Goal: Information Seeking & Learning: Learn about a topic

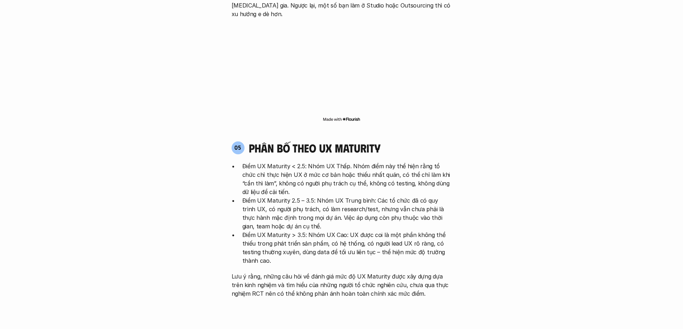
scroll to position [1398, 0]
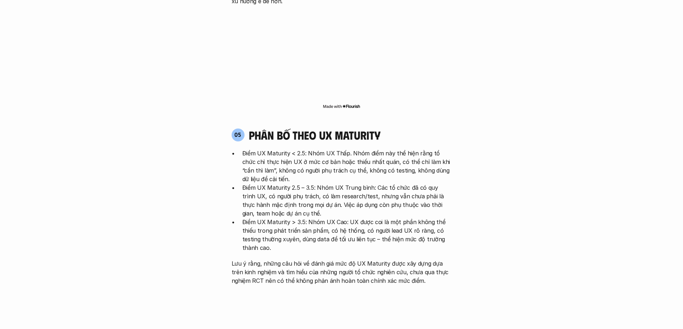
click at [372, 149] on p "Điểm UX Maturity < 2.5: Nhóm UX Thấp. Nhóm điểm này thể hiện rằng tổ chức chỉ t…" at bounding box center [346, 166] width 209 height 34
drag, startPoint x: 359, startPoint y: 128, endPoint x: 337, endPoint y: 128, distance: 21.9
click at [358, 149] on p "Điểm UX Maturity < 2.5: Nhóm UX Thấp. Nhóm điểm này thể hiện rằng tổ chức chỉ t…" at bounding box center [346, 166] width 209 height 34
click at [320, 149] on p "Điểm UX Maturity < 2.5: Nhóm UX Thấp. Nhóm điểm này thể hiện rằng tổ chức chỉ t…" at bounding box center [346, 166] width 209 height 34
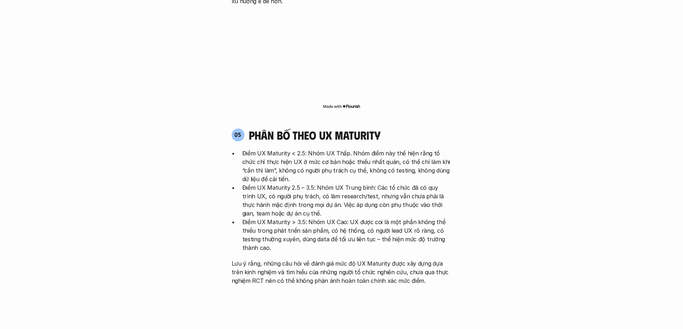
click at [326, 149] on p "Điểm UX Maturity < 2.5: Nhóm UX Thấp. Nhóm điểm này thể hiện rằng tổ chức chỉ t…" at bounding box center [346, 166] width 209 height 34
drag, startPoint x: 447, startPoint y: 116, endPoint x: 434, endPoint y: 118, distance: 13.4
click at [445, 149] on p "Điểm UX Maturity < 2.5: Nhóm UX Thấp. Nhóm điểm này thể hiện rằng tổ chức chỉ t…" at bounding box center [346, 166] width 209 height 34
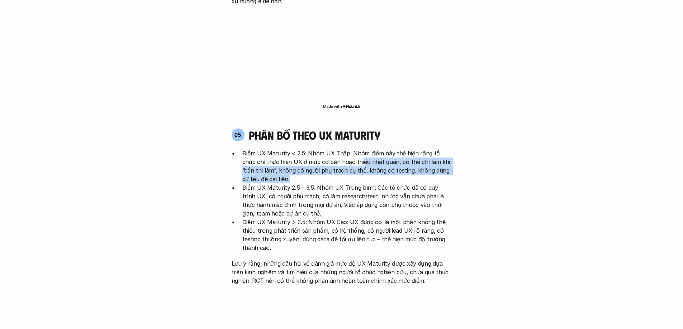
drag, startPoint x: 346, startPoint y: 122, endPoint x: 275, endPoint y: 140, distance: 72.8
click at [275, 149] on p "Điểm UX Maturity < 2.5: Nhóm UX Thấp. Nhóm điểm này thể hiện rằng tổ chức chỉ t…" at bounding box center [346, 166] width 209 height 34
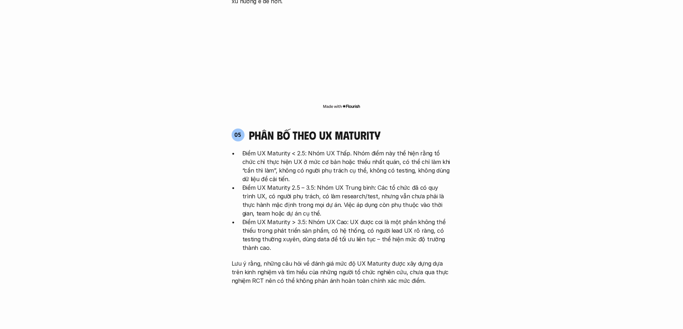
drag, startPoint x: 319, startPoint y: 147, endPoint x: 344, endPoint y: 146, distance: 25.8
click at [319, 184] on p "Điểm UX Maturity 2.5 – 3.5: Nhóm UX Trung bình: Các tổ chức đã có quy trình UX,…" at bounding box center [346, 201] width 209 height 34
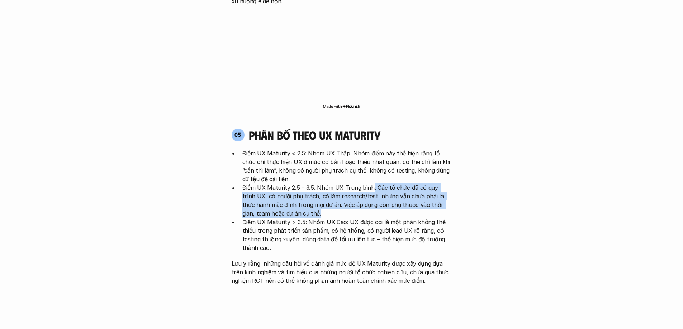
drag, startPoint x: 370, startPoint y: 145, endPoint x: 454, endPoint y: 170, distance: 88.0
click at [454, 170] on div "05 phân bố theo ux maturity Điểm UX Maturity < 2.5: Nhóm UX Thấp. Nhóm điểm này…" at bounding box center [341, 206] width 233 height 157
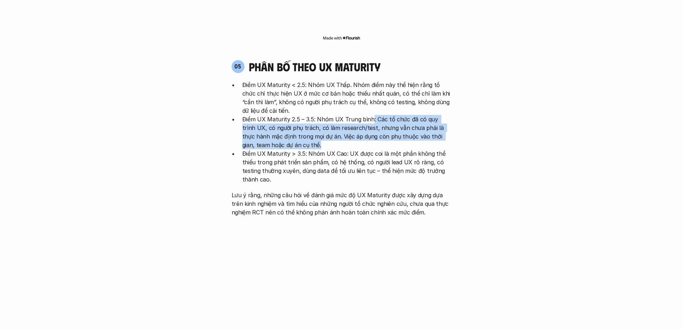
scroll to position [1469, 0]
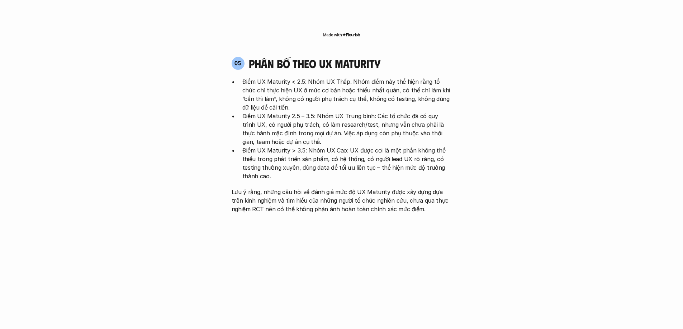
click at [375, 146] on p "Điểm UX Maturity > 3.5: Nhóm UX Cao: UX được coi là một phần không thể thiếu tr…" at bounding box center [346, 163] width 209 height 34
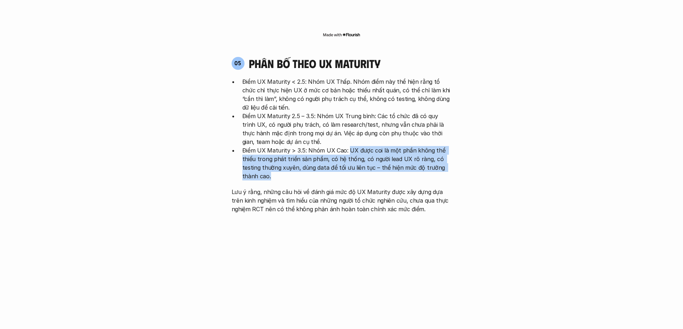
drag, startPoint x: 349, startPoint y: 106, endPoint x: 432, endPoint y: 132, distance: 86.0
click at [432, 146] on p "Điểm UX Maturity > 3.5: Nhóm UX Cao: UX được coi là một phần không thể thiếu tr…" at bounding box center [346, 163] width 209 height 34
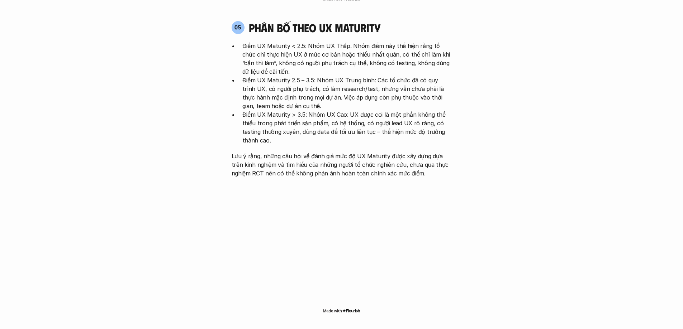
click at [399, 152] on p "Lưu ý rằng, những câu hỏi về đánh giá mức độ UX Maturity được xây dựng dựa trên…" at bounding box center [342, 165] width 220 height 26
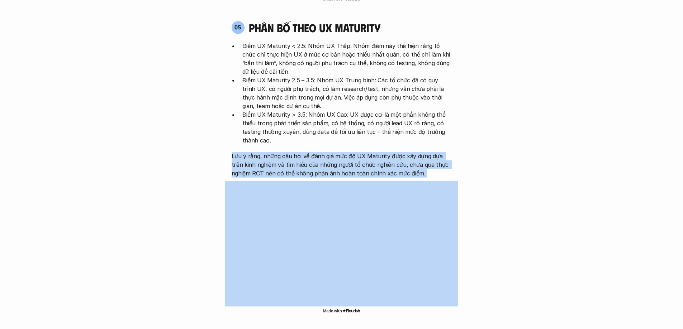
click at [399, 152] on p "Lưu ý rằng, những câu hỏi về đánh giá mức độ UX Maturity được xây dựng dựa trên…" at bounding box center [342, 165] width 220 height 26
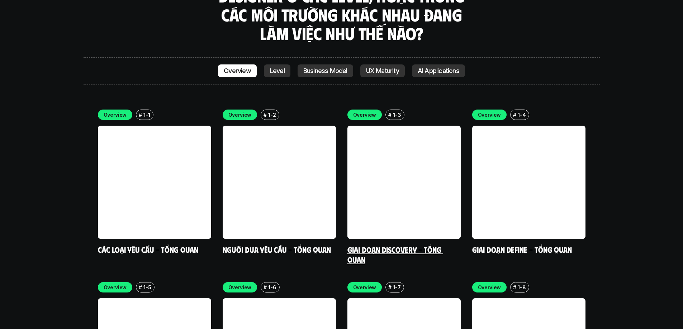
scroll to position [2079, 0]
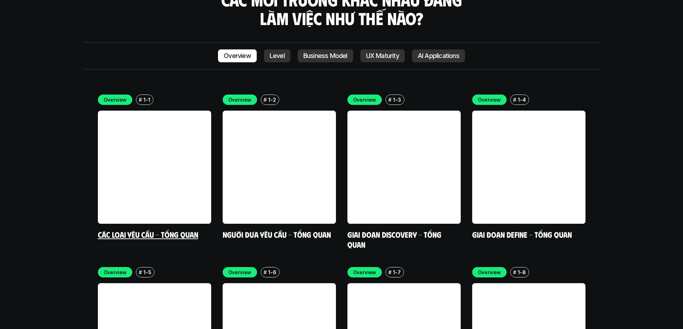
click at [151, 142] on link at bounding box center [154, 167] width 113 height 113
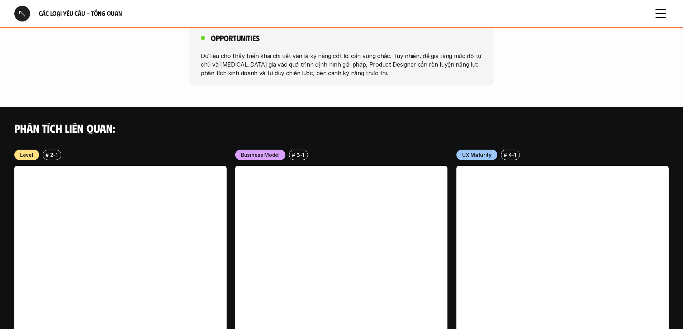
scroll to position [705, 0]
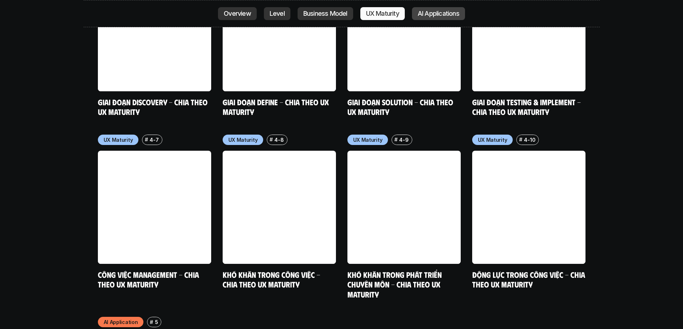
scroll to position [3569, 0]
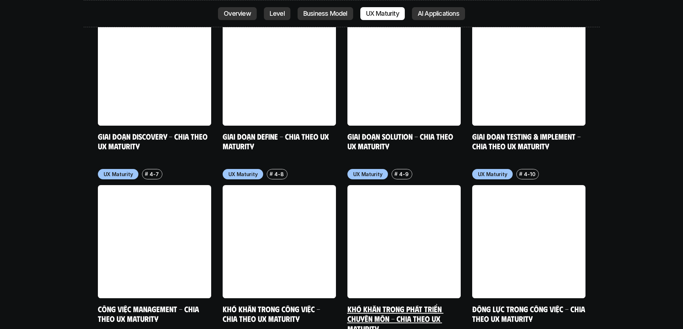
click at [399, 304] on link "Khó khăn trong phát triển chuyên môn - Chia theo UX Maturity" at bounding box center [395, 318] width 96 height 29
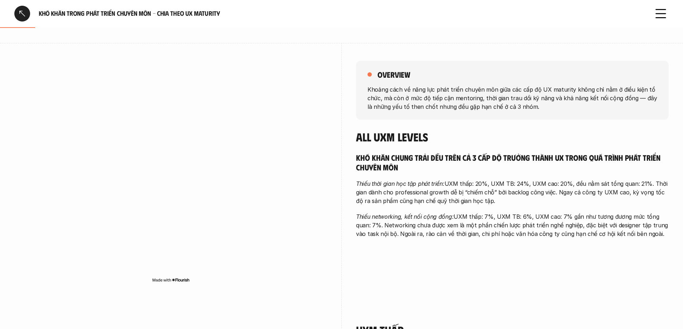
scroll to position [72, 0]
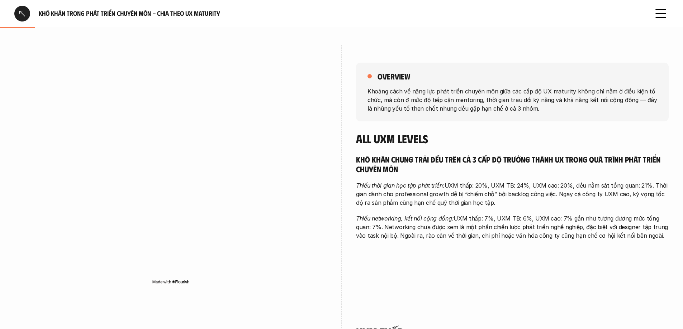
drag, startPoint x: 626, startPoint y: 191, endPoint x: 604, endPoint y: 198, distance: 23.2
click at [626, 192] on p "Thiếu thời gian học tập phát triển: UXM thấp: 20%, UXM TB: 24%, UXM cao: 20%, đ…" at bounding box center [512, 194] width 313 height 26
drag, startPoint x: 607, startPoint y: 220, endPoint x: 560, endPoint y: 227, distance: 47.1
click at [600, 221] on p "Thiếu networking, kết nối cộng đồng: UXM thấp: 7%, UXM TB: 6%, UXM cao: 7% gần …" at bounding box center [512, 227] width 313 height 26
drag, startPoint x: 387, startPoint y: 227, endPoint x: 688, endPoint y: 243, distance: 300.8
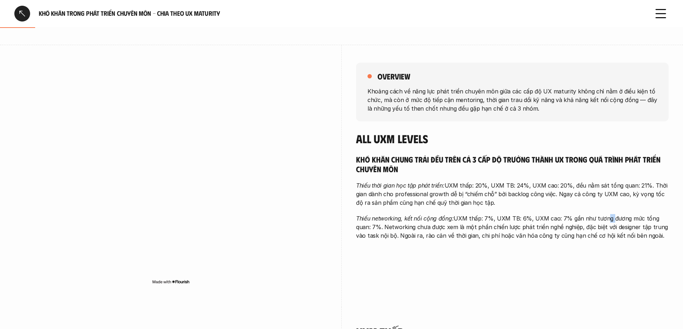
click at [588, 251] on div "overview Khoảng cách về năng lực phát triển chuyên môn giữa các cấp độ UX matur…" at bounding box center [512, 153] width 313 height 217
click at [615, 236] on p "Thiếu networking, kết nối cộng đồng: UXM thấp: 7%, UXM TB: 6%, UXM cao: 7% gần …" at bounding box center [512, 227] width 313 height 26
click at [583, 235] on p "Thiếu networking, kết nối cộng đồng: UXM thấp: 7%, UXM TB: 6%, UXM cao: 7% gần …" at bounding box center [512, 227] width 313 height 26
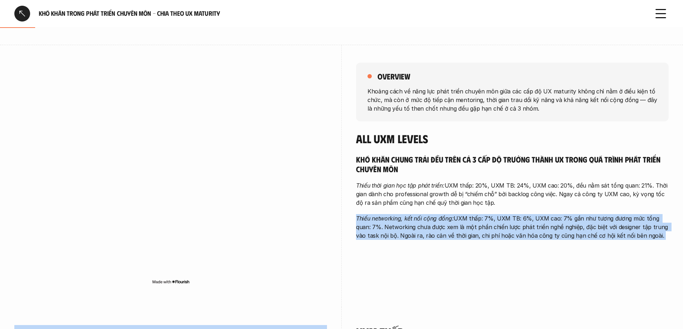
drag, startPoint x: 583, startPoint y: 235, endPoint x: 407, endPoint y: 147, distance: 197.3
click at [582, 235] on p "Thiếu networking, kết nối cộng đồng: UXM thấp: 7%, UXM TB: 6%, UXM cao: 7% gần …" at bounding box center [512, 227] width 313 height 26
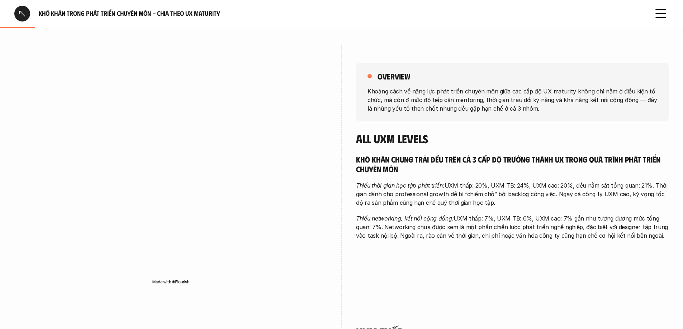
click at [428, 96] on p "Khoảng cách về năng lực phát triển chuyên môn giữa các cấp độ UX maturity không…" at bounding box center [512, 100] width 290 height 26
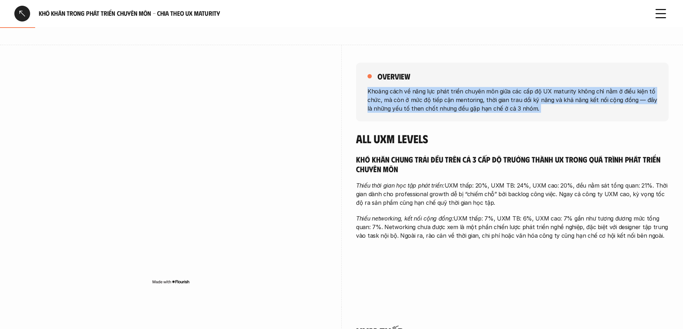
click at [428, 96] on p "Khoảng cách về năng lực phát triển chuyên môn giữa các cấp độ UX maturity không…" at bounding box center [512, 100] width 290 height 26
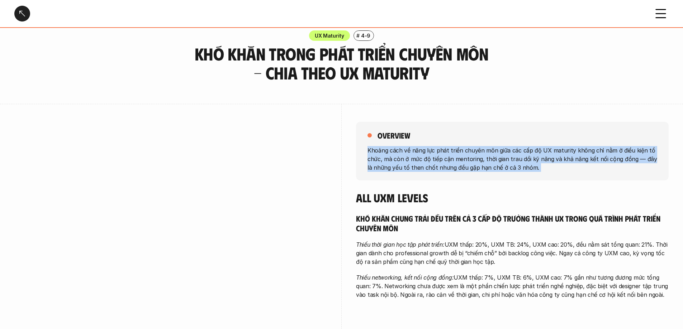
scroll to position [0, 0]
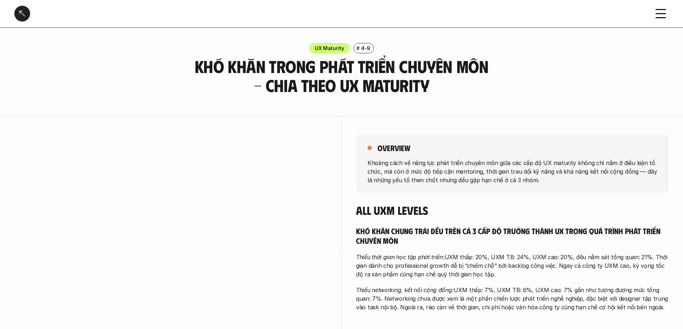
click at [20, 7] on div at bounding box center [22, 14] width 16 height 16
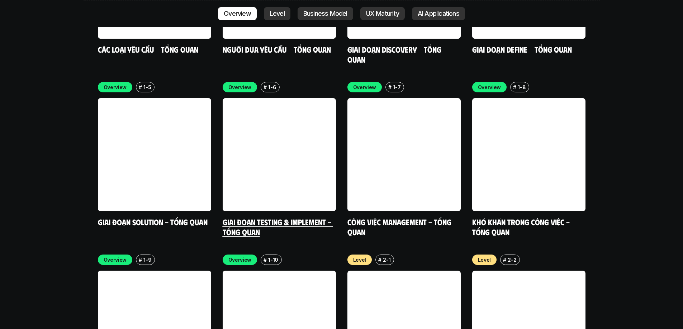
scroll to position [2270, 0]
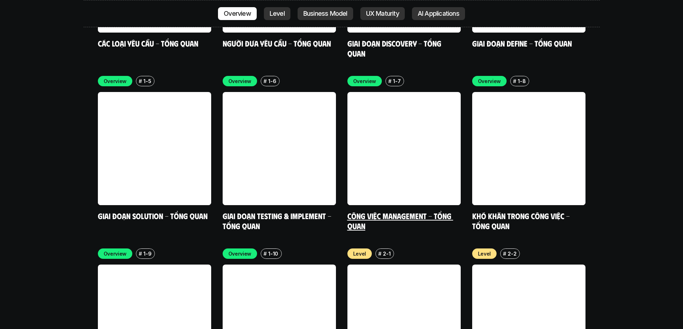
click at [433, 160] on link at bounding box center [403, 148] width 113 height 113
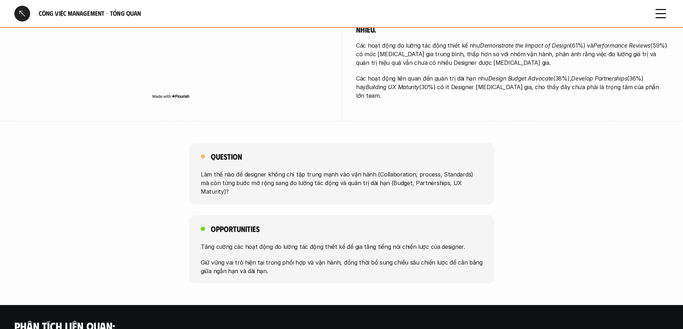
scroll to position [287, 0]
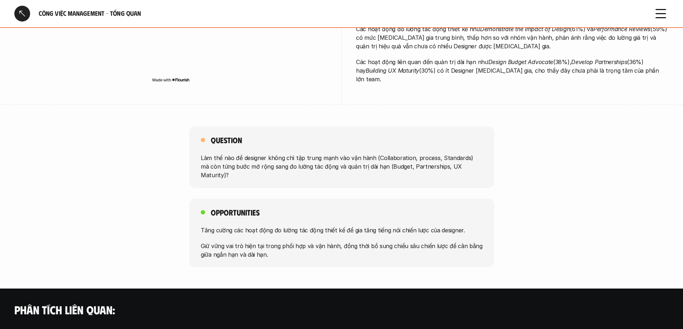
click at [18, 11] on div at bounding box center [22, 14] width 16 height 16
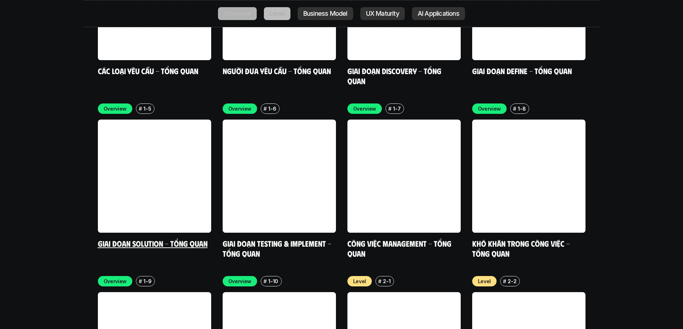
scroll to position [2234, 0]
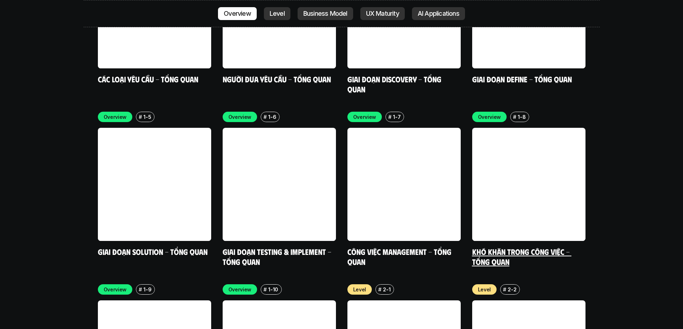
click at [516, 128] on link at bounding box center [528, 184] width 113 height 113
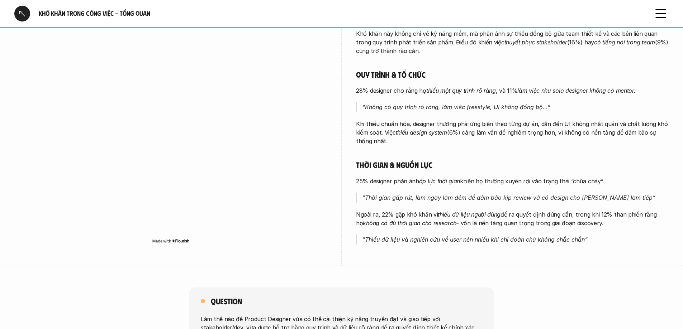
scroll to position [287, 0]
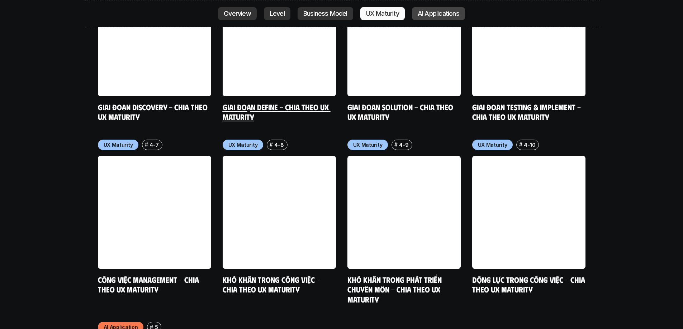
scroll to position [3596, 0]
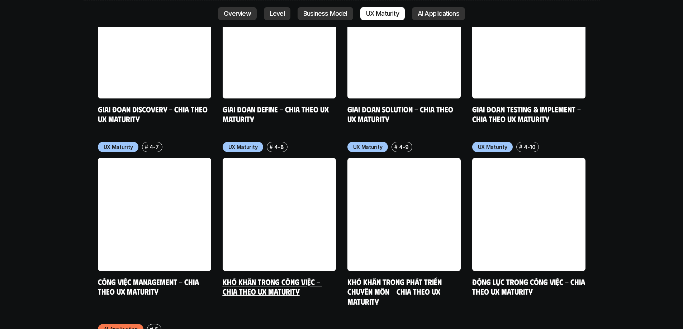
click at [263, 277] on link "Khó khăn trong công việc - Chia theo UX Maturity" at bounding box center [272, 287] width 99 height 20
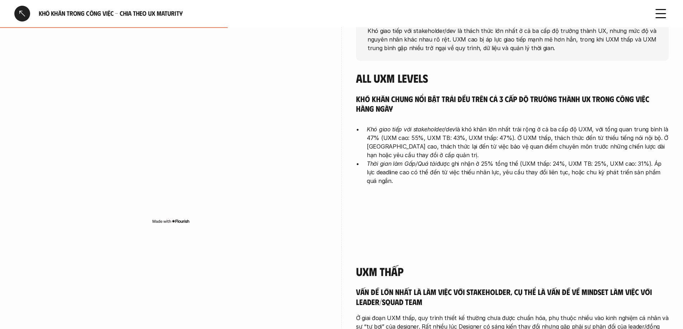
scroll to position [215, 0]
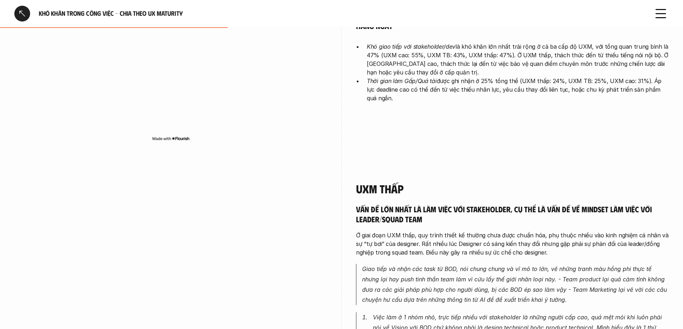
click at [19, 12] on div at bounding box center [22, 14] width 16 height 16
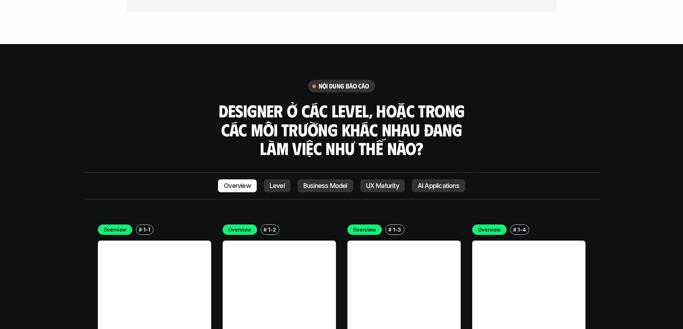
scroll to position [1948, 0]
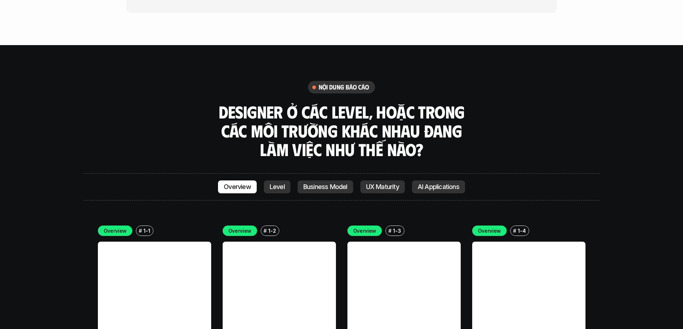
drag, startPoint x: 268, startPoint y: 144, endPoint x: 282, endPoint y: 144, distance: 13.6
click at [270, 184] on p "Level" at bounding box center [277, 187] width 15 height 7
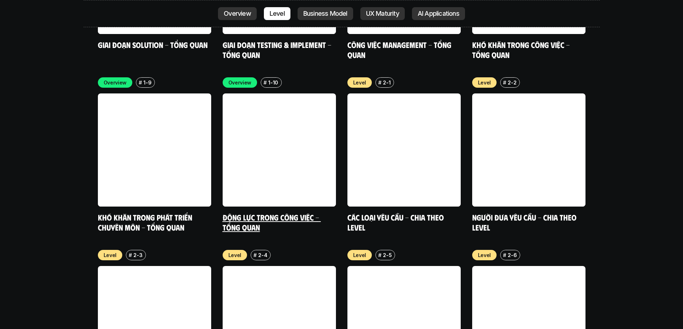
scroll to position [2444, 0]
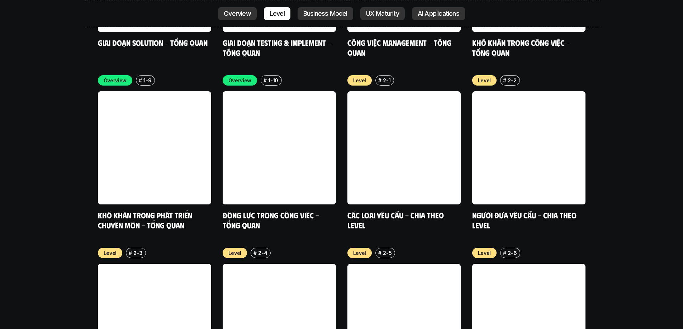
click at [327, 16] on p "Business Model" at bounding box center [325, 13] width 44 height 7
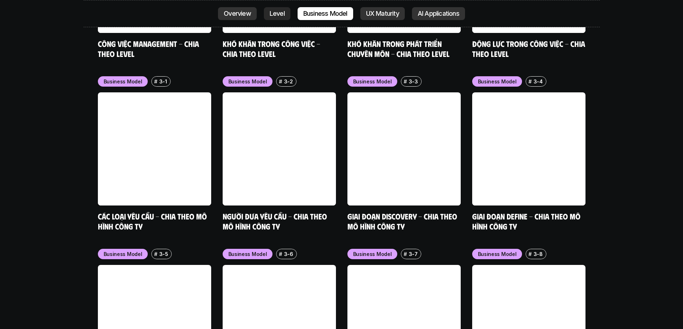
scroll to position [2962, 0]
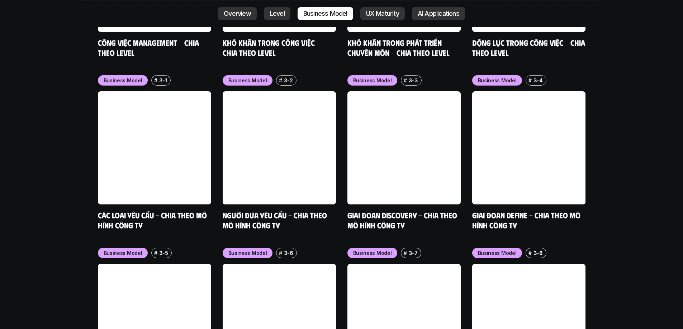
click at [363, 14] on link "UX Maturity" at bounding box center [382, 13] width 44 height 13
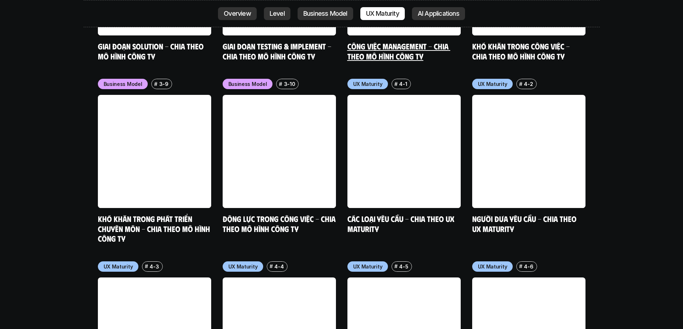
scroll to position [3307, 0]
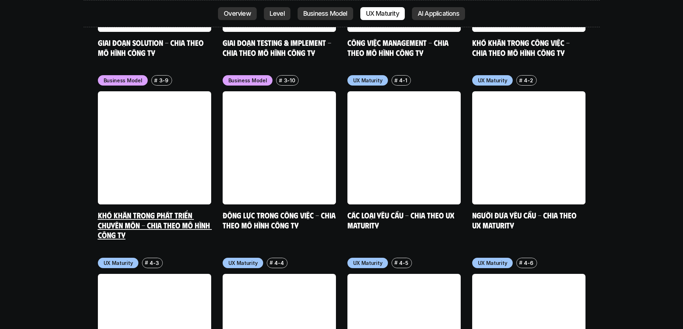
click at [184, 210] on link "Khó khăn trong phát triển chuyên môn - Chia theo mô hình công ty" at bounding box center [155, 224] width 114 height 29
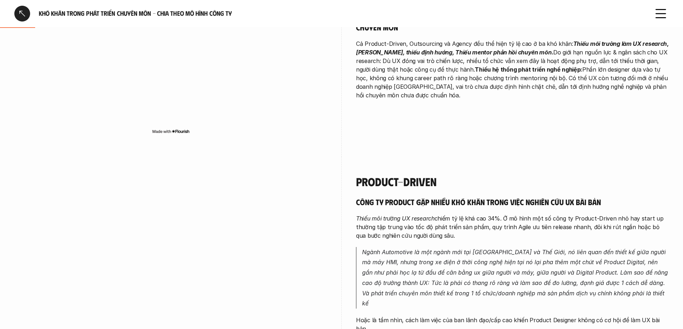
scroll to position [179, 0]
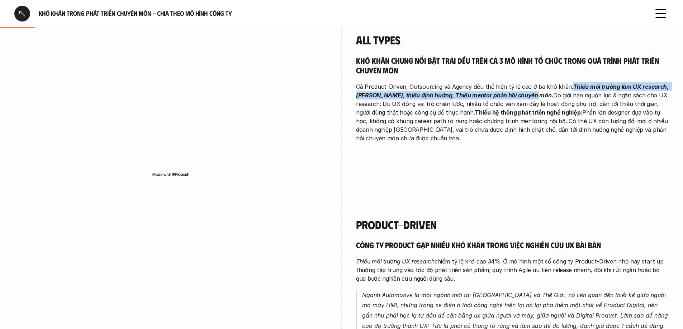
drag, startPoint x: 566, startPoint y: 86, endPoint x: 534, endPoint y: 95, distance: 32.8
click at [534, 95] on p "Cả Product-Driven, Outsourcing và Agency đều thể hiện tỷ lệ cao ở ba khó khăn: …" at bounding box center [512, 112] width 313 height 60
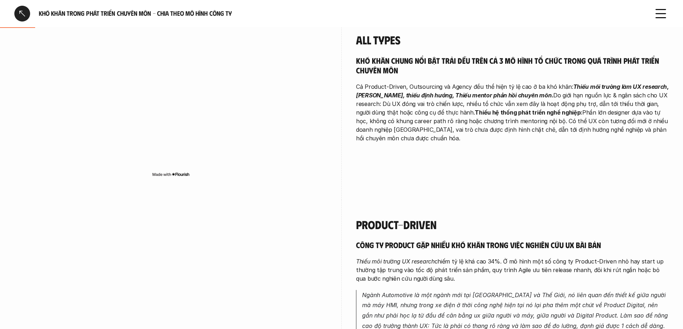
click at [537, 94] on p "Cả Product-Driven, Outsourcing và Agency đều thể hiện tỷ lệ cao ở ba khó khăn: …" at bounding box center [512, 112] width 313 height 60
click at [535, 95] on p "Cả Product-Driven, Outsourcing và Agency đều thể hiện tỷ lệ cao ở ba khó khăn: …" at bounding box center [512, 112] width 313 height 60
drag, startPoint x: 535, startPoint y: 95, endPoint x: 648, endPoint y: 95, distance: 113.6
click at [648, 95] on p "Cả Product-Driven, Outsourcing và Agency đều thể hiện tỷ lệ cao ở ba khó khăn: …" at bounding box center [512, 112] width 313 height 60
click at [638, 101] on p "Cả Product-Driven, Outsourcing và Agency đều thể hiện tỷ lệ cao ở ba khó khăn: …" at bounding box center [512, 112] width 313 height 60
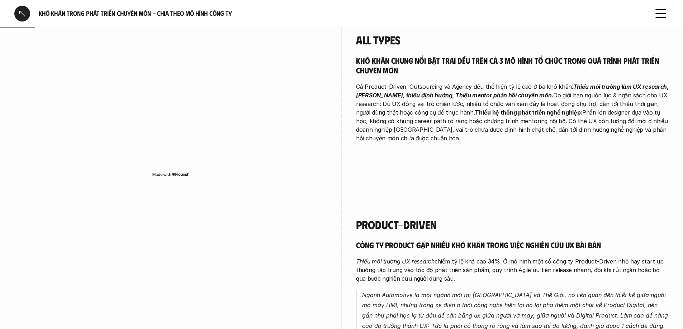
click at [607, 115] on p "Cả Product-Driven, Outsourcing và Agency đều thể hiện tỷ lệ cao ở ba khó khăn: …" at bounding box center [512, 112] width 313 height 60
click at [513, 116] on p "Cả Product-Driven, Outsourcing và Agency đều thể hiện tỷ lệ cao ở ba khó khăn: …" at bounding box center [512, 112] width 313 height 60
click at [405, 123] on p "Cả Product-Driven, Outsourcing và Agency đều thể hiện tỷ lệ cao ở ba khó khăn: …" at bounding box center [512, 112] width 313 height 60
click at [449, 90] on p "Cả Product-Driven, Outsourcing và Agency đều thể hiện tỷ lệ cao ở ba khó khăn: …" at bounding box center [512, 112] width 313 height 60
click at [471, 86] on p "Cả Product-Driven, Outsourcing và Agency đều thể hiện tỷ lệ cao ở ba khó khăn: …" at bounding box center [512, 112] width 313 height 60
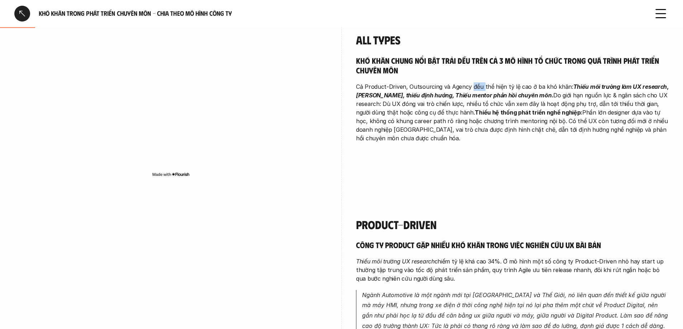
click at [471, 86] on p "Cả Product-Driven, Outsourcing và Agency đều thể hiện tỷ lệ cao ở ba khó khăn: …" at bounding box center [512, 112] width 313 height 60
click at [633, 97] on p "Cả Product-Driven, Outsourcing và Agency đều thể hiện tỷ lệ cao ở ba khó khăn: …" at bounding box center [512, 112] width 313 height 60
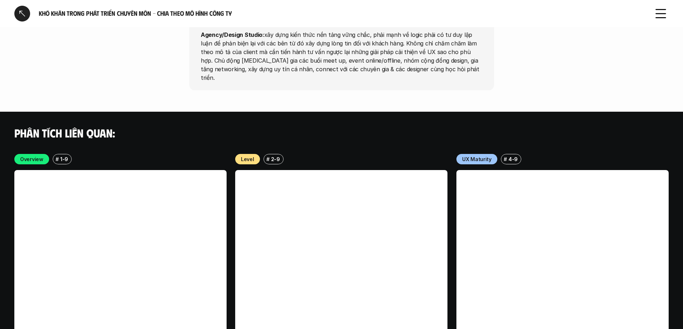
scroll to position [1681, 0]
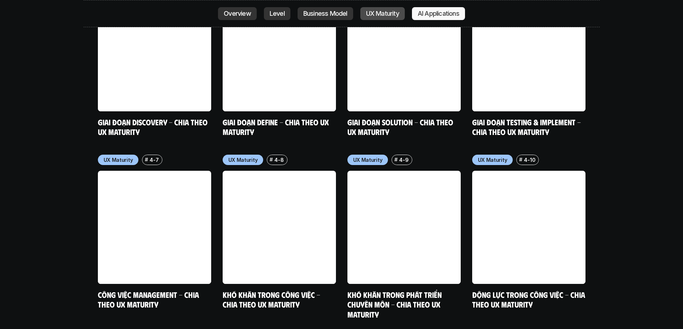
scroll to position [3558, 0]
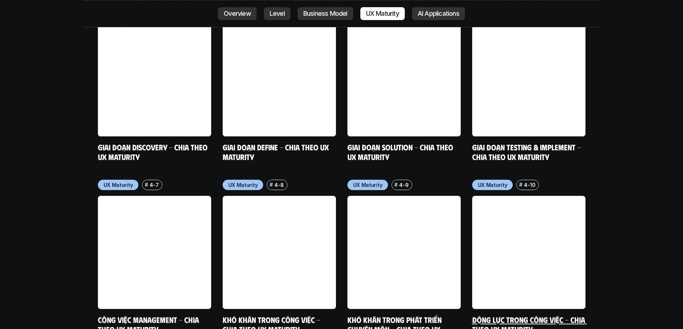
click at [533, 215] on link at bounding box center [528, 252] width 113 height 113
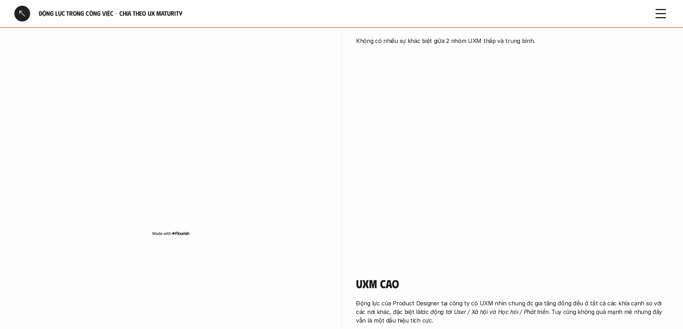
scroll to position [645, 0]
click at [26, 16] on div at bounding box center [22, 14] width 16 height 16
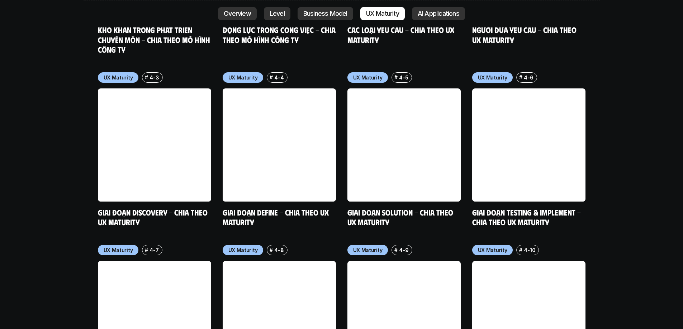
scroll to position [3596, 0]
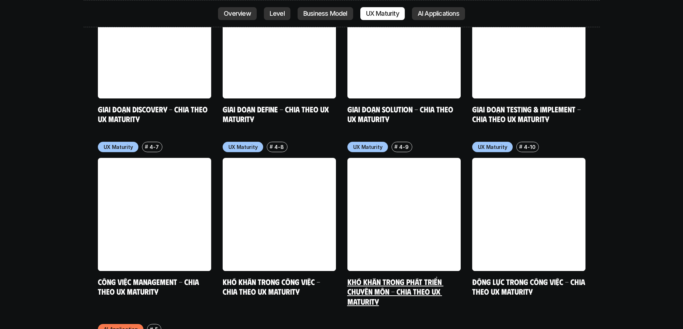
click at [396, 230] on div "UX Maturity # 4-9 Khó khăn trong phát triển chuyên môn - Chia theo UX Maturity" at bounding box center [403, 224] width 113 height 165
click at [398, 277] on link "Khó khăn trong phát triển chuyên môn - Chia theo UX Maturity" at bounding box center [395, 291] width 96 height 29
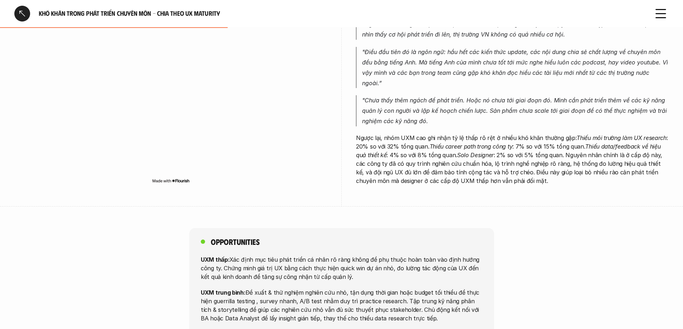
scroll to position [1219, 0]
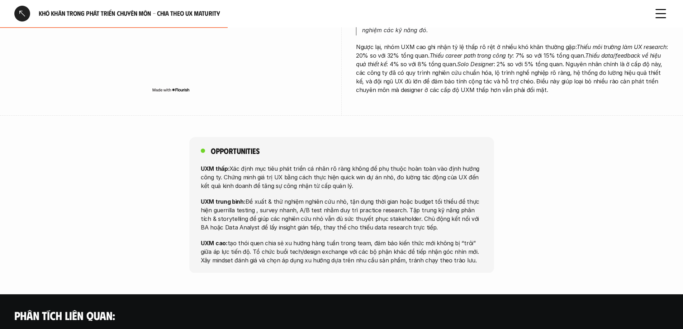
click at [19, 13] on div at bounding box center [22, 14] width 16 height 16
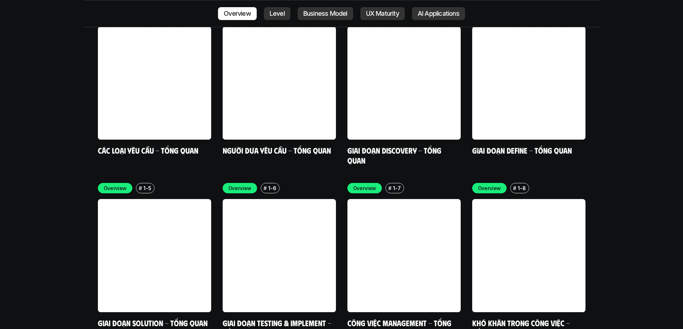
scroll to position [2270, 0]
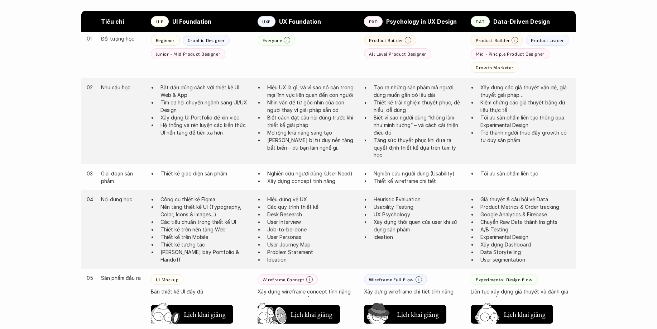
scroll to position [394, 0]
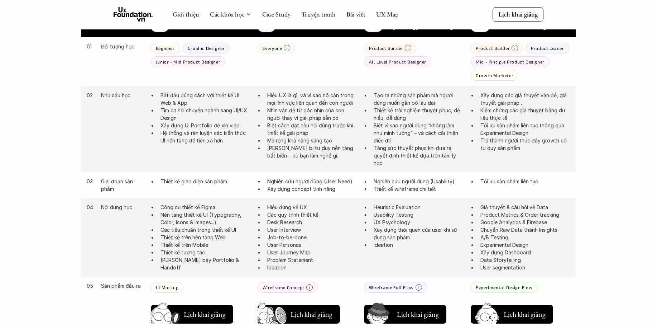
click at [319, 112] on p "Nhìn vấn đề từ góc nhìn của con người thay vì giải pháp sẵn có" at bounding box center [312, 113] width 90 height 15
click at [305, 120] on p "Nhìn vấn đề từ góc nhìn của con người thay vì giải pháp sẵn có" at bounding box center [312, 113] width 90 height 15
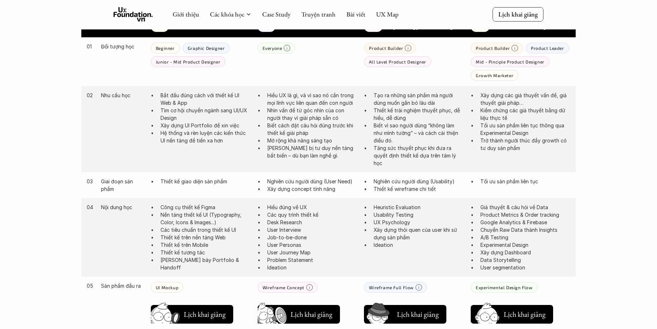
click at [310, 142] on p "Mở rộng khả năng sáng tạo" at bounding box center [312, 141] width 90 height 8
click at [305, 148] on p "Trang bị tư duy nền tảng bất biến – dù bạn làm nghề gì." at bounding box center [312, 151] width 90 height 15
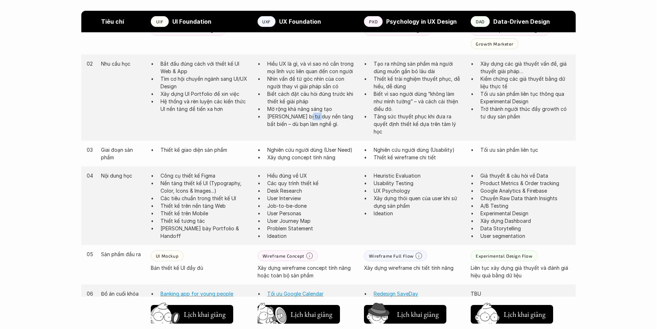
scroll to position [430, 0]
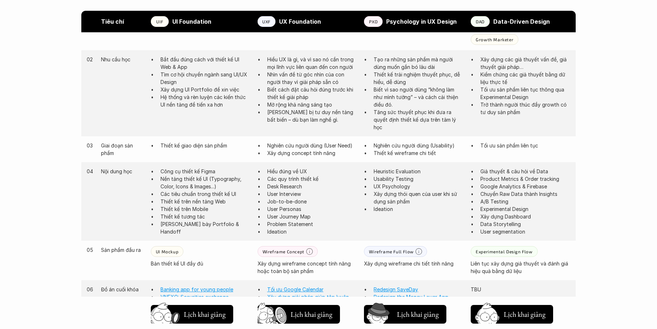
click at [416, 115] on p "Tăng sức thuyết phục khi đưa ra quyết định thiết kế dựa trên tâm lý học" at bounding box center [419, 119] width 90 height 23
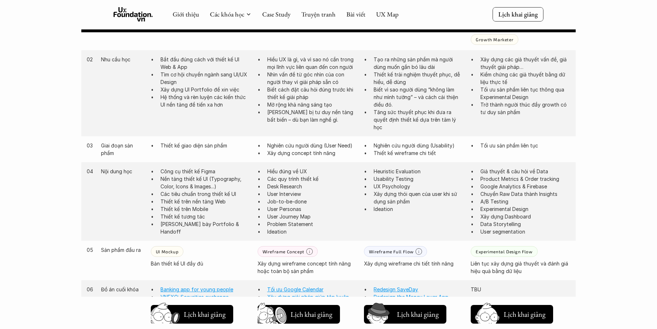
click at [434, 45] on div "01 Đối tượng học Beginner Graphic Designer Junior - Mid Product Designer Everyo…" at bounding box center [328, 25] width 495 height 49
click at [414, 73] on p "Thiết kế trải nghiệm thuyết phục, dễ hiểu, dễ dùng" at bounding box center [419, 78] width 90 height 15
click at [417, 100] on p "Biết vì sao người dùng “không làm như mình tưởng” – và cách cải thiện điều đó." at bounding box center [419, 97] width 90 height 23
click at [423, 87] on p "Biết vì sao người dùng “không làm như mình tưởng” – và cách cải thiện điều đó." at bounding box center [419, 97] width 90 height 23
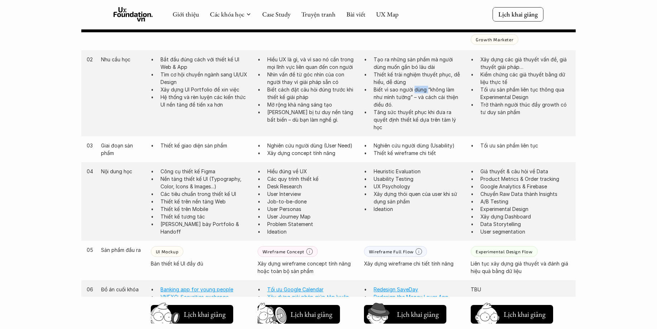
click at [423, 87] on p "Biết vì sao người dùng “không làm như mình tưởng” – và cách cải thiện điều đó." at bounding box center [419, 97] width 90 height 23
click at [421, 80] on p "Thiết kế trải nghiệm thuyết phục, dễ hiểu, dễ dùng" at bounding box center [419, 78] width 90 height 15
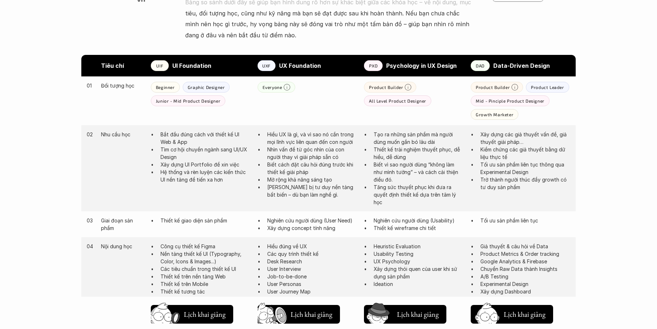
scroll to position [358, 0]
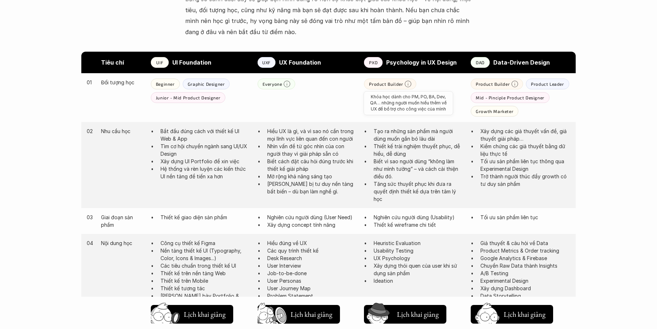
click at [408, 85] on icon at bounding box center [408, 84] width 6 height 6
drag, startPoint x: 408, startPoint y: 101, endPoint x: 413, endPoint y: 102, distance: 5.1
click at [409, 102] on div "All Level Product Designer" at bounding box center [397, 97] width 67 height 11
click at [413, 102] on div "All Level Product Designer" at bounding box center [397, 97] width 67 height 11
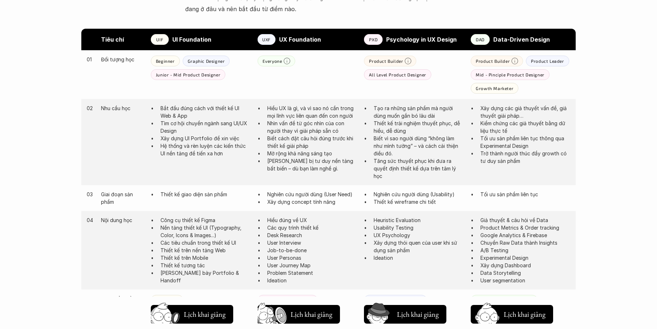
scroll to position [394, 0]
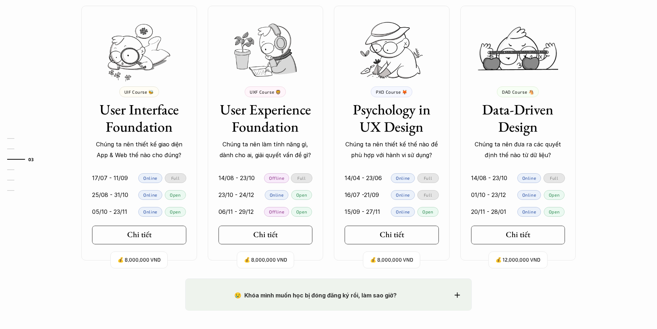
scroll to position [687, 0]
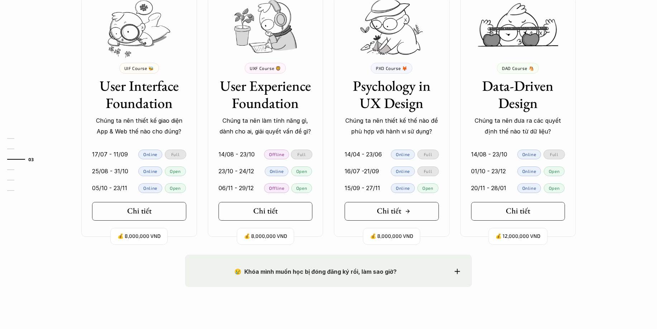
click at [416, 214] on link "Chi tiết" at bounding box center [392, 211] width 94 height 19
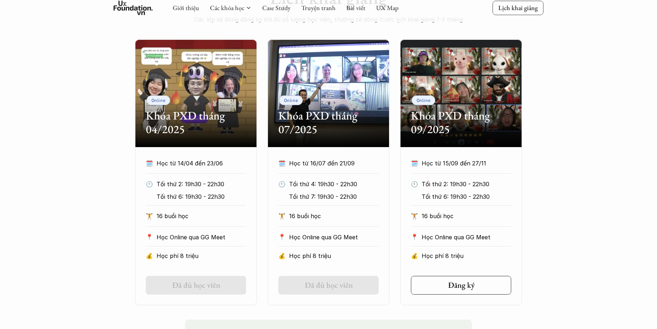
scroll to position [358, 0]
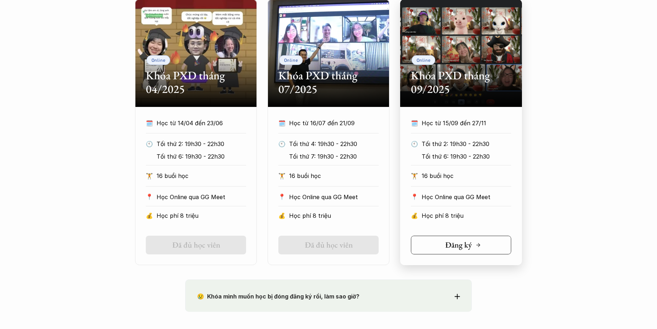
click at [453, 250] on link "Đăng ký" at bounding box center [461, 244] width 100 height 19
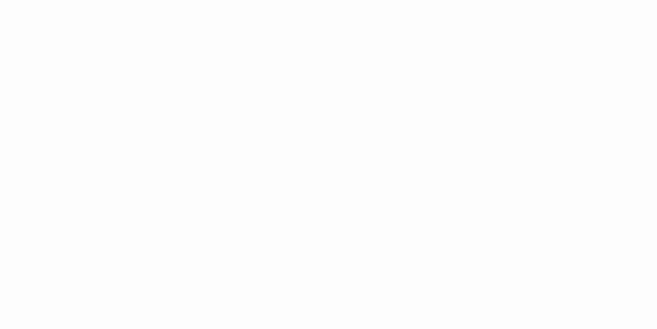
scroll to position [1096, 0]
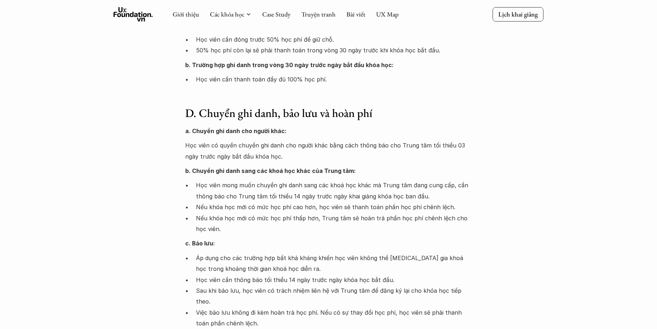
scroll to position [358, 0]
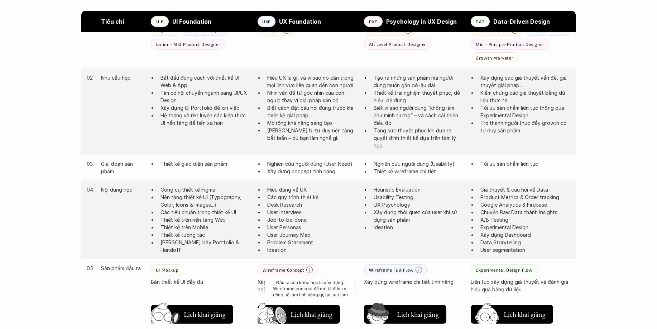
scroll to position [394, 0]
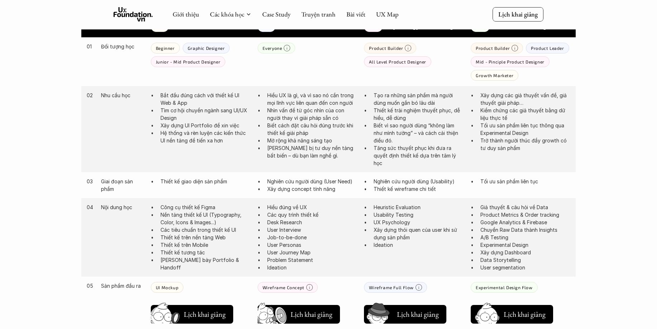
drag, startPoint x: 266, startPoint y: 95, endPoint x: 333, endPoint y: 161, distance: 94.3
click at [333, 161] on div "02 Nhu cầu học Bắt đầu đúng cách với thiết kế UI Web & App Tìm cơ hội chuyển ng…" at bounding box center [328, 129] width 495 height 86
click at [325, 118] on p "Nhìn vấn đề từ góc nhìn của con người thay vì giải pháp sẵn có" at bounding box center [312, 113] width 90 height 15
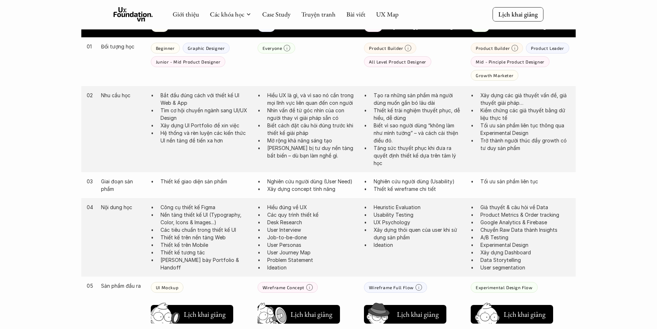
click at [325, 118] on p "Nhìn vấn đề từ góc nhìn của con người thay vì giải pháp sẵn có" at bounding box center [312, 113] width 90 height 15
click at [309, 128] on p "Biết cách đặt câu hỏi đúng trước khi thiết kế giải pháp" at bounding box center [312, 129] width 90 height 15
click at [302, 139] on p "Mở rộng khả năng sáng tạo" at bounding box center [312, 141] width 90 height 8
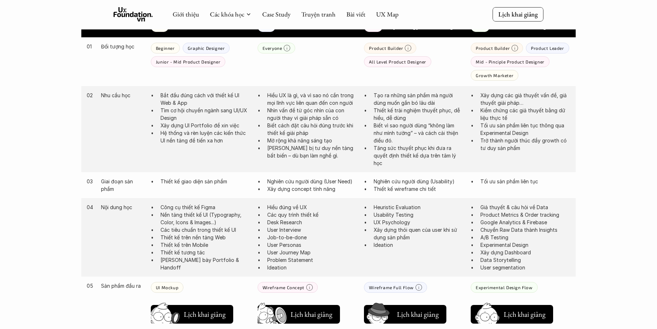
click at [302, 139] on p "Mở rộng khả năng sáng tạo" at bounding box center [312, 141] width 90 height 8
click at [325, 148] on p "Trang bị tư duy nền tảng bất biến – dù bạn làm nghề gì." at bounding box center [312, 151] width 90 height 15
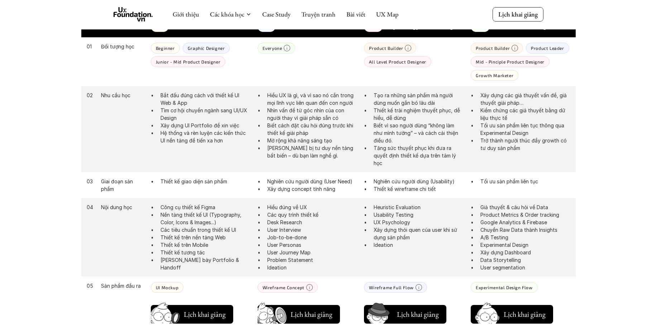
click at [307, 179] on p "Nghiên cứu người dùng (User Need)" at bounding box center [312, 181] width 90 height 8
click at [324, 190] on p "Xây dựng concept tính năng" at bounding box center [312, 189] width 90 height 8
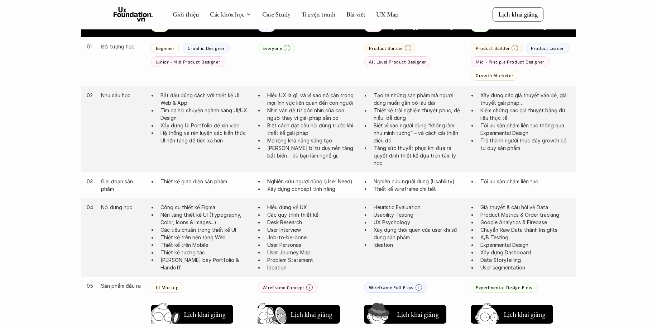
click at [324, 190] on p "Xây dựng concept tính năng" at bounding box center [312, 189] width 90 height 8
click at [389, 187] on p "Thiết kế wireframe chi tiết" at bounding box center [419, 189] width 90 height 8
click at [436, 179] on p "Nghiên cứu người dùng (Usability)" at bounding box center [419, 181] width 90 height 8
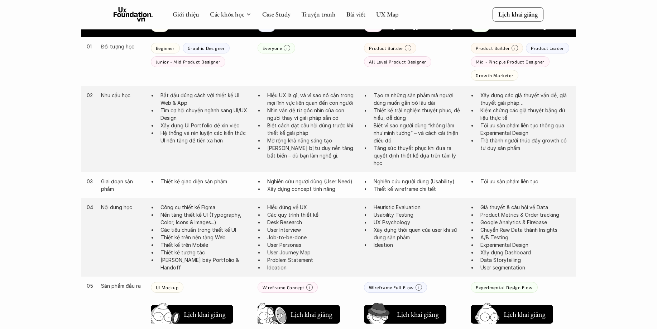
click at [437, 179] on p "Nghiên cứu người dùng (Usability)" at bounding box center [419, 181] width 90 height 8
click at [426, 157] on p "Tăng sức thuyết phục khi đưa ra quyết định thiết kế dựa trên tâm lý học" at bounding box center [419, 155] width 90 height 23
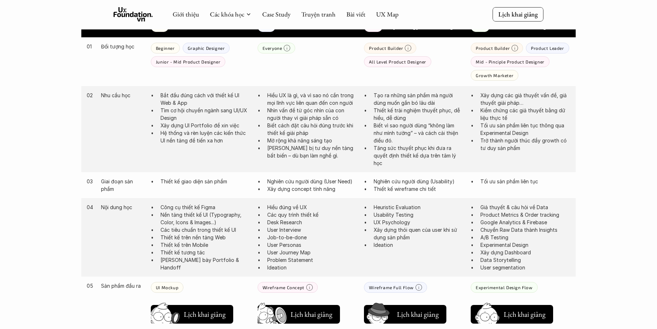
click at [397, 127] on p "Biết vì sao người dùng “không làm như mình tưởng” – và cách cải thiện điều đó." at bounding box center [419, 133] width 90 height 23
click at [394, 141] on p "Biết vì sao người dùng “không làm như mình tưởng” – và cách cải thiện điều đó." at bounding box center [419, 133] width 90 height 23
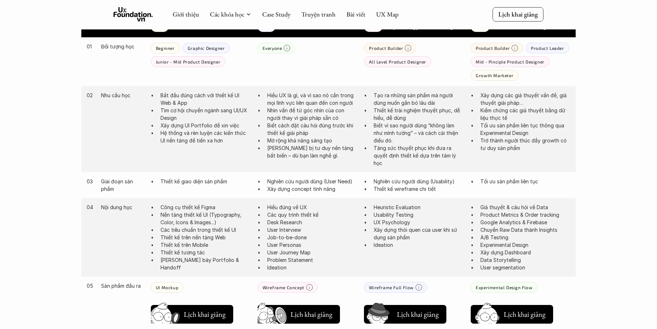
click at [400, 163] on p "Tăng sức thuyết phục khi đưa ra quyết định thiết kế dựa trên tâm lý học" at bounding box center [419, 155] width 90 height 23
click at [381, 149] on p "Tăng sức thuyết phục khi đưa ra quyết định thiết kế dựa trên tâm lý học" at bounding box center [419, 155] width 90 height 23
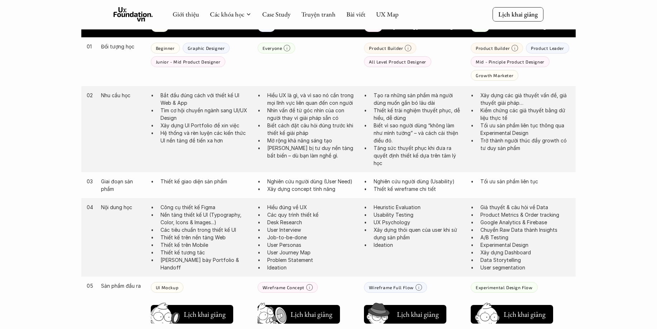
click at [406, 153] on p "Tăng sức thuyết phục khi đưa ra quyết định thiết kế dựa trên tâm lý học" at bounding box center [419, 155] width 90 height 23
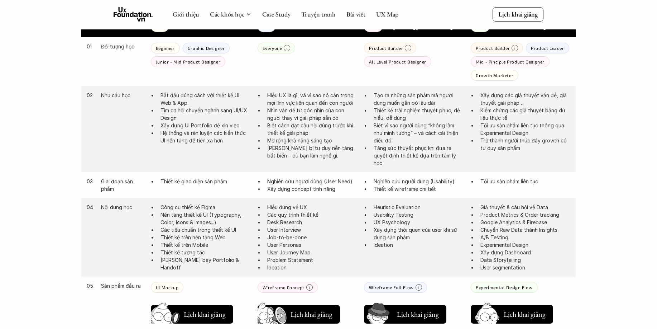
click at [406, 153] on p "Tăng sức thuyết phục khi đưa ra quyết định thiết kế dựa trên tâm lý học" at bounding box center [419, 155] width 90 height 23
drag, startPoint x: 406, startPoint y: 153, endPoint x: 397, endPoint y: 151, distance: 9.1
click at [406, 153] on p "Tăng sức thuyết phục khi đưa ra quyết định thiết kế dựa trên tâm lý học" at bounding box center [419, 155] width 90 height 23
click at [400, 111] on p "Thiết kế trải nghiệm thuyết phục, dễ hiểu, dễ dùng" at bounding box center [419, 113] width 90 height 15
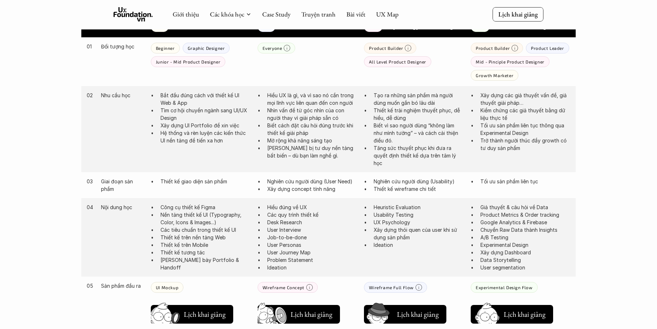
click at [400, 111] on p "Thiết kế trải nghiệm thuyết phục, dễ hiểu, dễ dùng" at bounding box center [419, 113] width 90 height 15
click at [402, 96] on p "Tạo ra những sản phẩm mà người dùng muốn gắn bó lâu dài" at bounding box center [419, 98] width 90 height 15
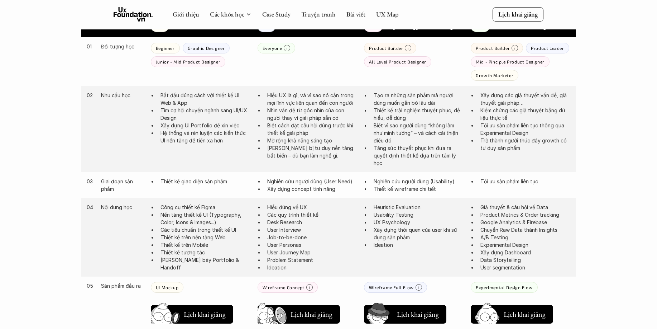
click at [402, 96] on p "Tạo ra những sản phẩm mà người dùng muốn gắn bó lâu dài" at bounding box center [419, 98] width 90 height 15
click at [279, 148] on p "Trang bị tư duy nền tảng bất biến – dù bạn làm nghề gì." at bounding box center [312, 151] width 90 height 15
click at [280, 134] on p "Biết cách đặt câu hỏi đúng trước khi thiết kế giải pháp" at bounding box center [312, 129] width 90 height 15
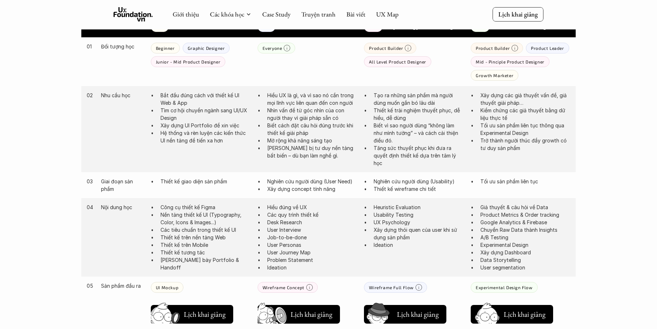
click at [281, 140] on p "Mở rộng khả năng sáng tạo" at bounding box center [312, 141] width 90 height 8
click at [283, 137] on p "Mở rộng khả năng sáng tạo" at bounding box center [312, 141] width 90 height 8
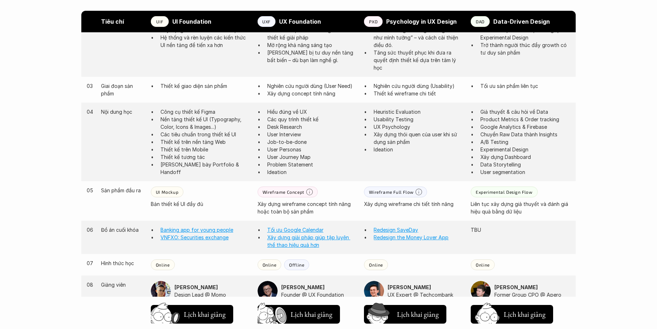
scroll to position [538, 0]
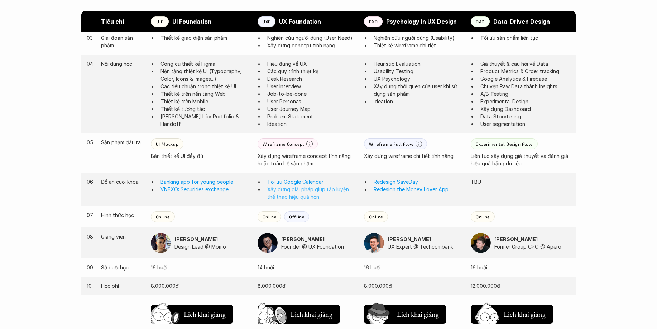
click at [299, 189] on link "Xây dựng giải pháp giúp tập luyện thể thao hiệu quả hơn" at bounding box center [308, 193] width 83 height 14
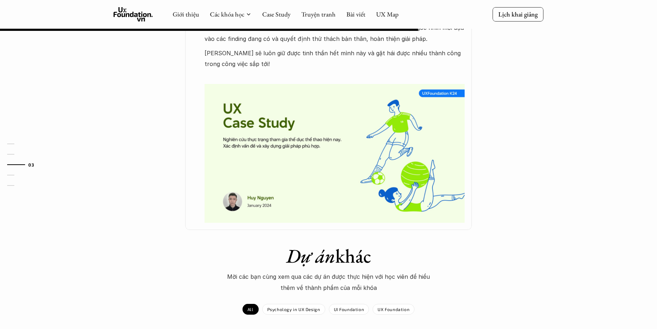
scroll to position [430, 0]
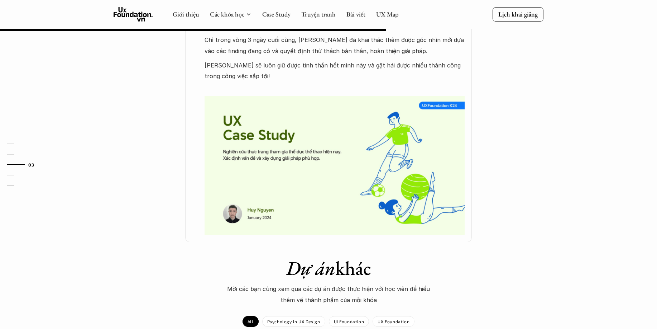
click at [384, 146] on img at bounding box center [335, 165] width 260 height 139
click at [431, 131] on img at bounding box center [335, 165] width 260 height 139
click at [430, 131] on img at bounding box center [335, 165] width 260 height 139
click at [420, 133] on img at bounding box center [335, 165] width 260 height 139
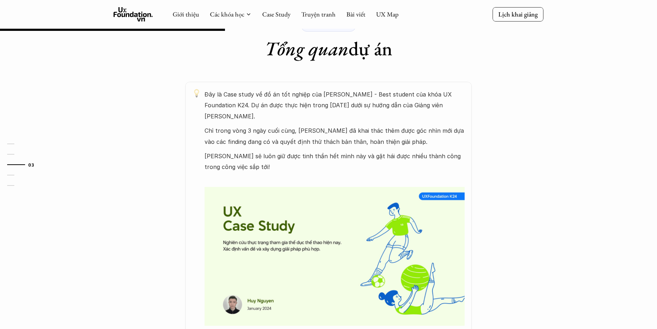
scroll to position [251, 0]
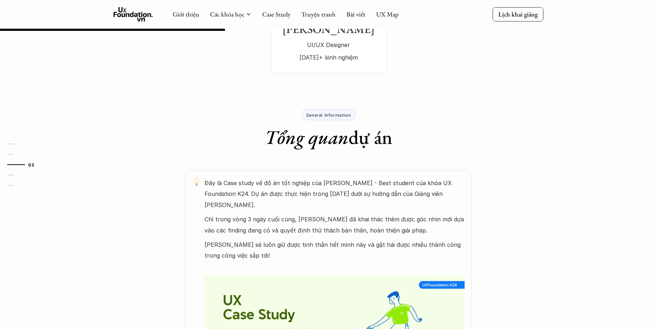
click at [408, 133] on div "General Information Tổng quan dự án" at bounding box center [329, 128] width 430 height 39
click at [286, 192] on p "Đây là Case study về đồ án tốt nghiệp của Tuấn Huy - Best student của khóa UX F…" at bounding box center [335, 193] width 260 height 33
drag, startPoint x: 242, startPoint y: 251, endPoint x: 307, endPoint y: 130, distance: 137.4
click at [242, 251] on p "Chúc Huy sẽ luôn giữ được tinh thần hết mình này và gặt hái được nhiều thành cô…" at bounding box center [335, 250] width 260 height 22
click at [328, 115] on p "General Information" at bounding box center [328, 114] width 44 height 5
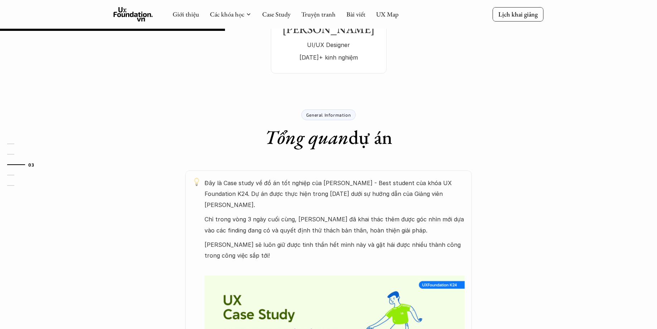
click at [328, 116] on p "General Information" at bounding box center [328, 114] width 44 height 5
click at [349, 52] on p "3 năm+ kinh nghiệm" at bounding box center [328, 57] width 101 height 11
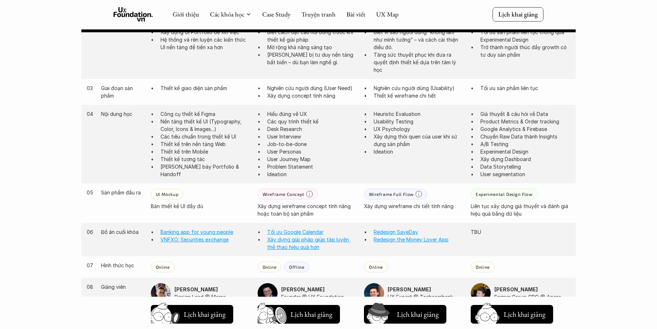
scroll to position [466, 0]
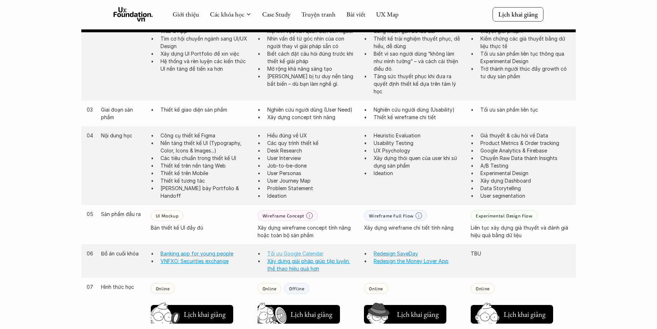
click at [309, 251] on link "Tối ưu Google Calendar" at bounding box center [295, 253] width 56 height 6
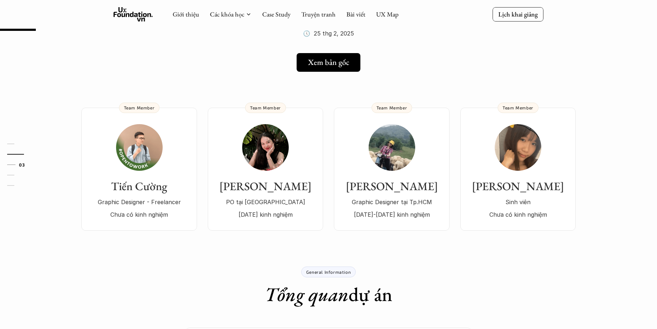
scroll to position [36, 0]
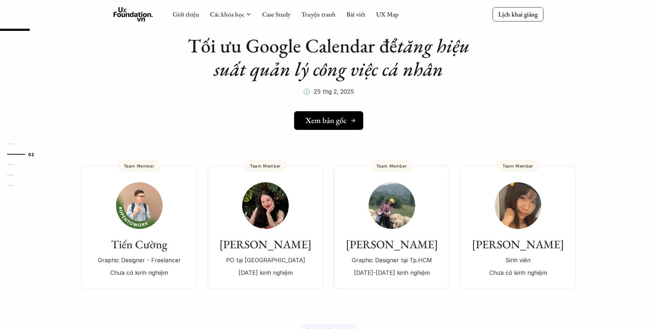
click at [317, 121] on h5 "Xem bản gốc" at bounding box center [326, 120] width 41 height 9
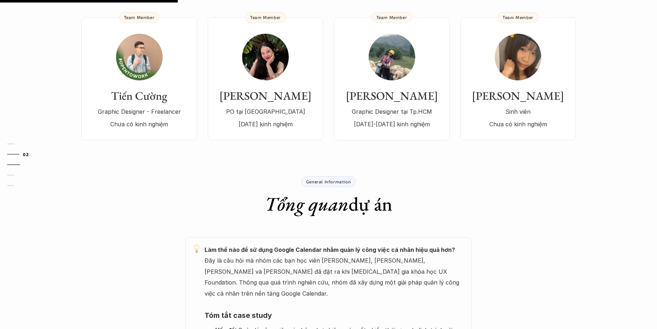
scroll to position [215, 0]
